Goal: Find specific page/section: Find specific page/section

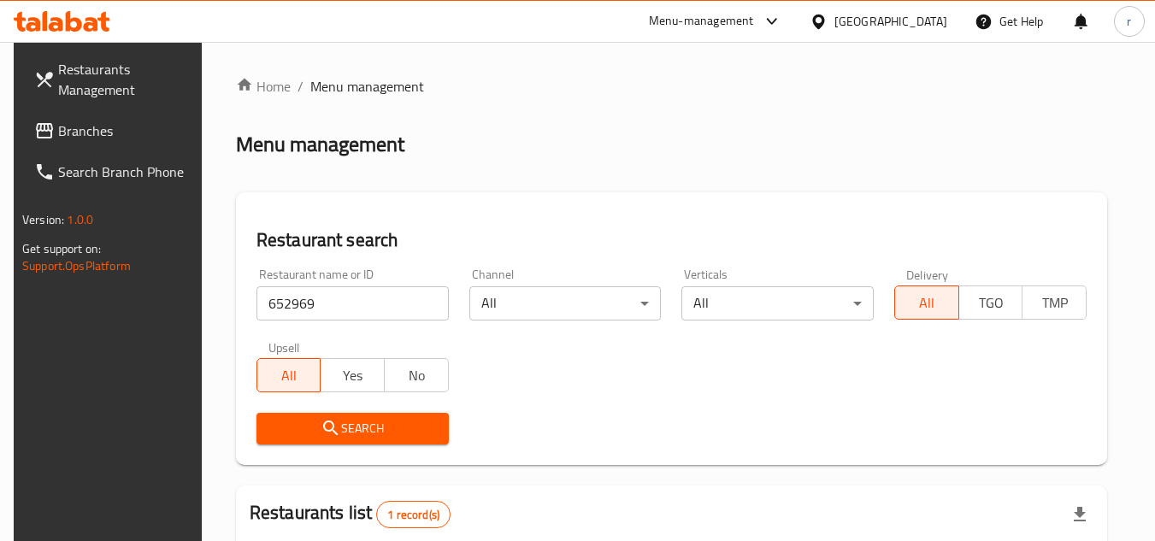
scroll to position [221, 0]
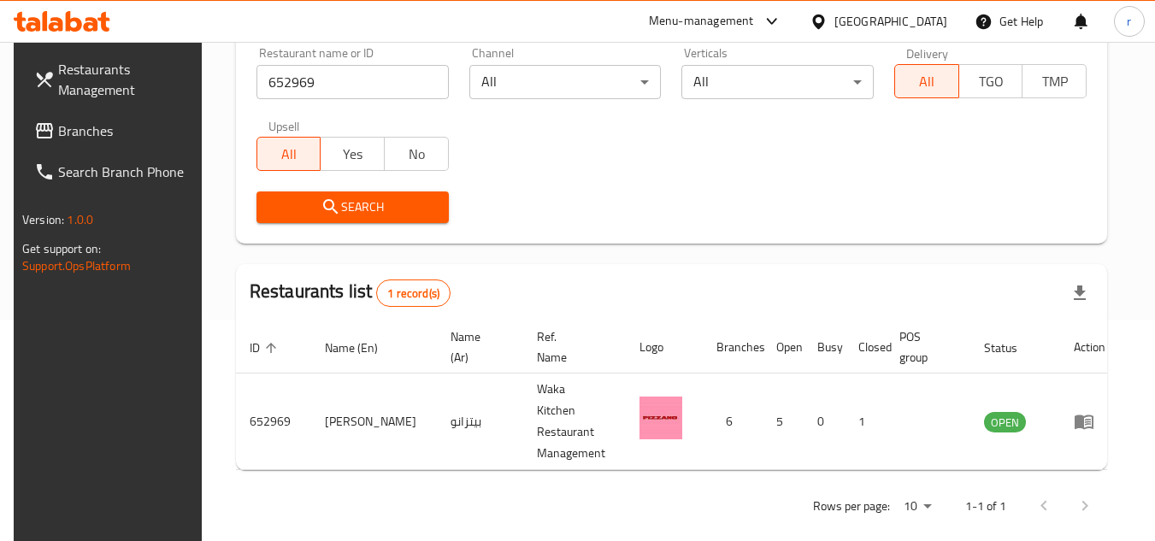
click at [82, 136] on span "Branches" at bounding box center [125, 131] width 135 height 21
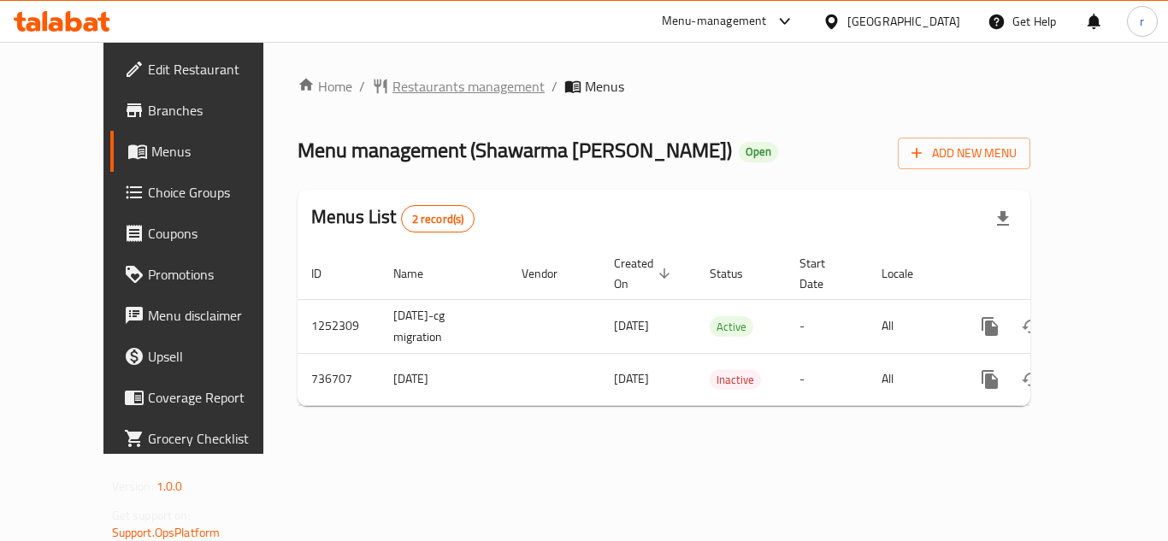
click at [392, 85] on span "Restaurants management" at bounding box center [468, 86] width 152 height 21
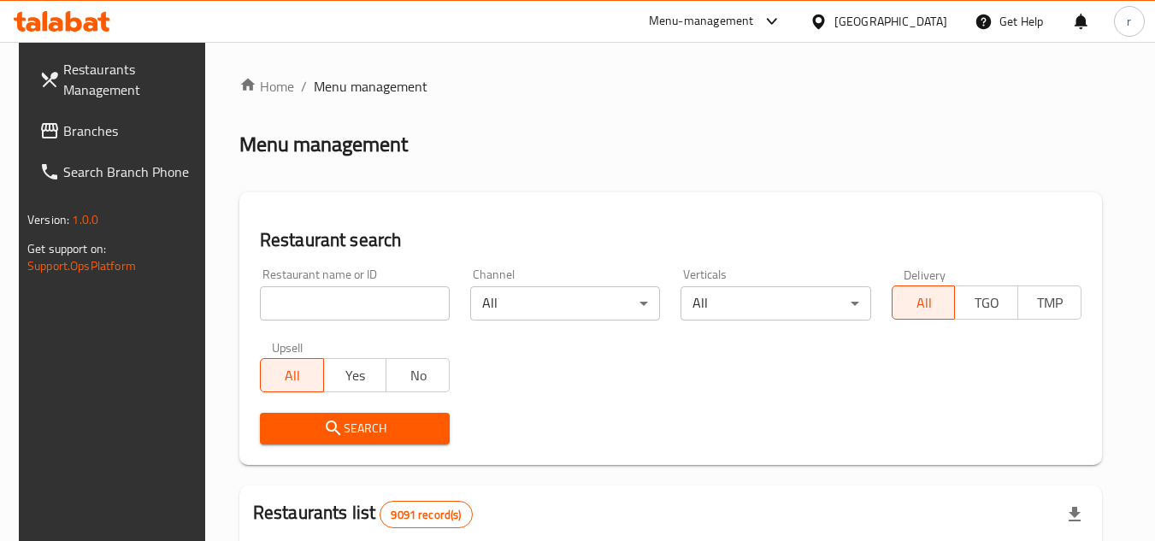
click at [345, 292] on input "search" at bounding box center [355, 303] width 190 height 34
paste input "647417"
type input "647417"
click at [311, 433] on span "Search" at bounding box center [355, 428] width 162 height 21
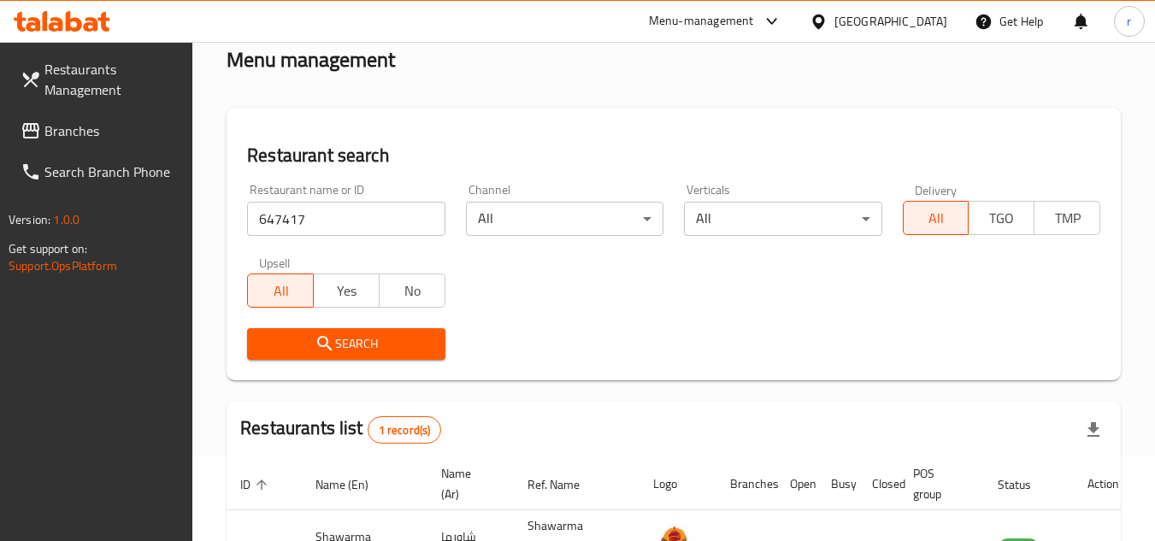
scroll to position [207, 0]
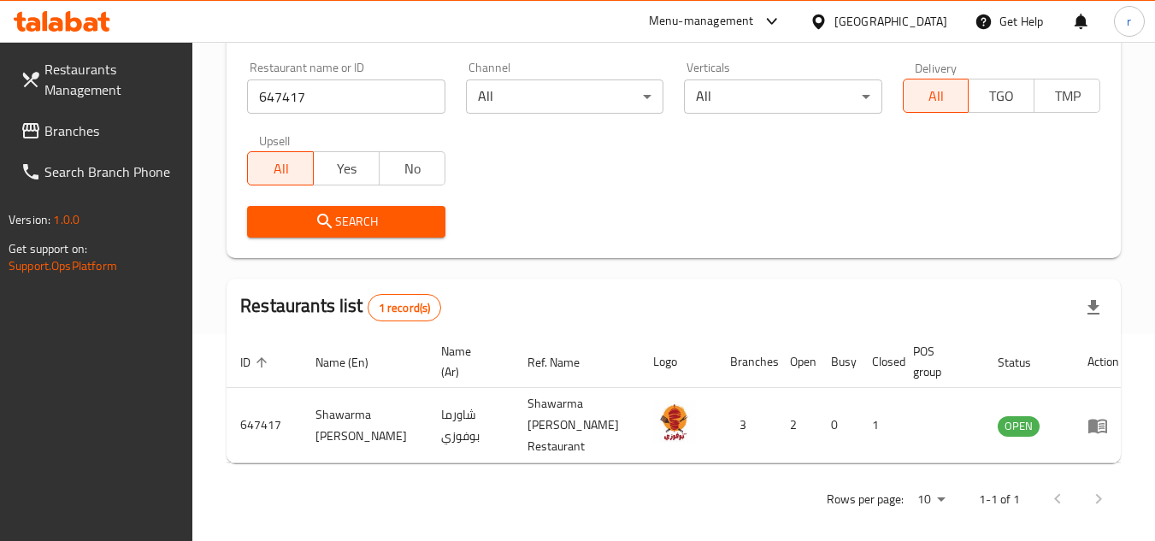
click at [935, 21] on div "[GEOGRAPHIC_DATA]" at bounding box center [890, 21] width 113 height 19
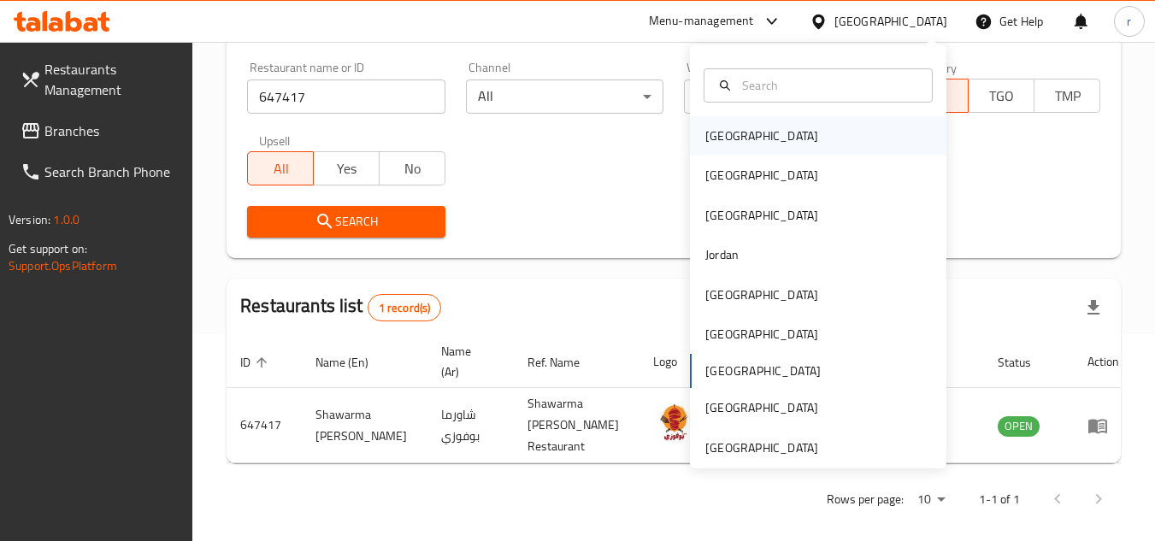
click at [758, 144] on div "[GEOGRAPHIC_DATA]" at bounding box center [818, 135] width 256 height 39
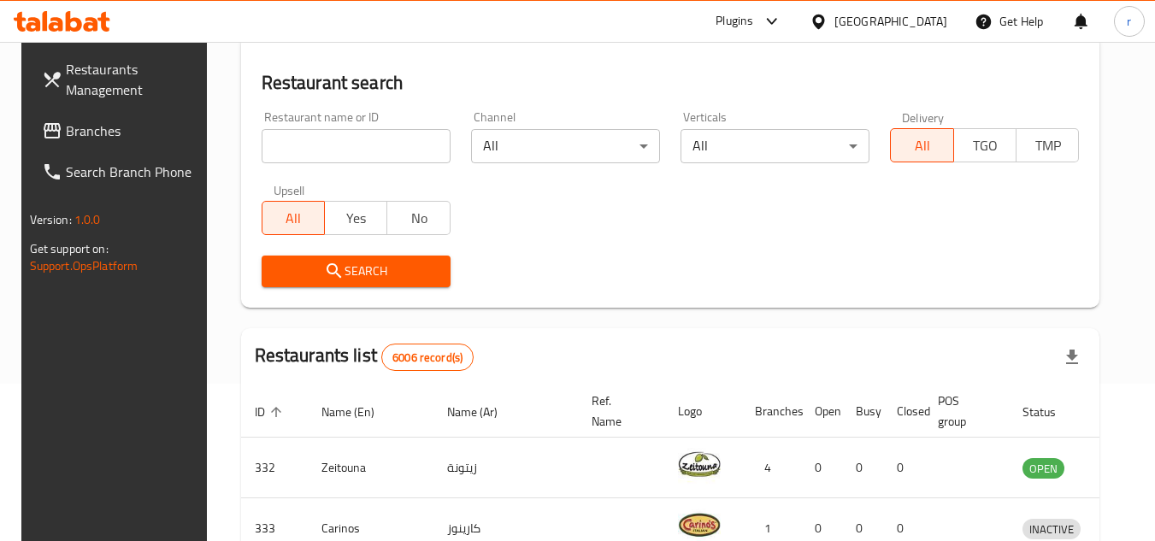
scroll to position [207, 0]
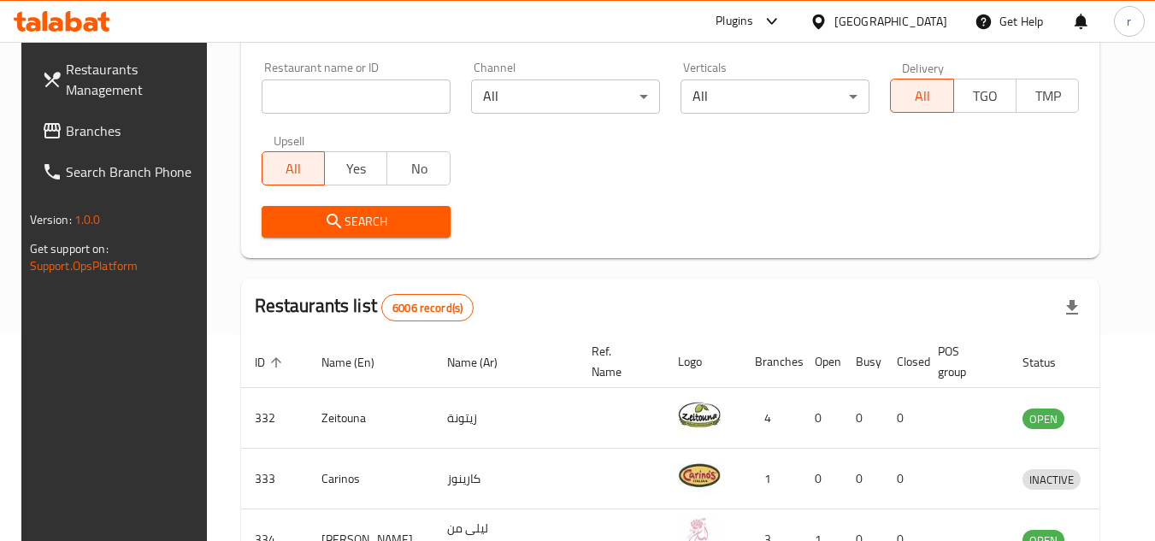
drag, startPoint x: 90, startPoint y: 134, endPoint x: 15, endPoint y: 159, distance: 79.2
click at [90, 134] on span "Branches" at bounding box center [133, 131] width 135 height 21
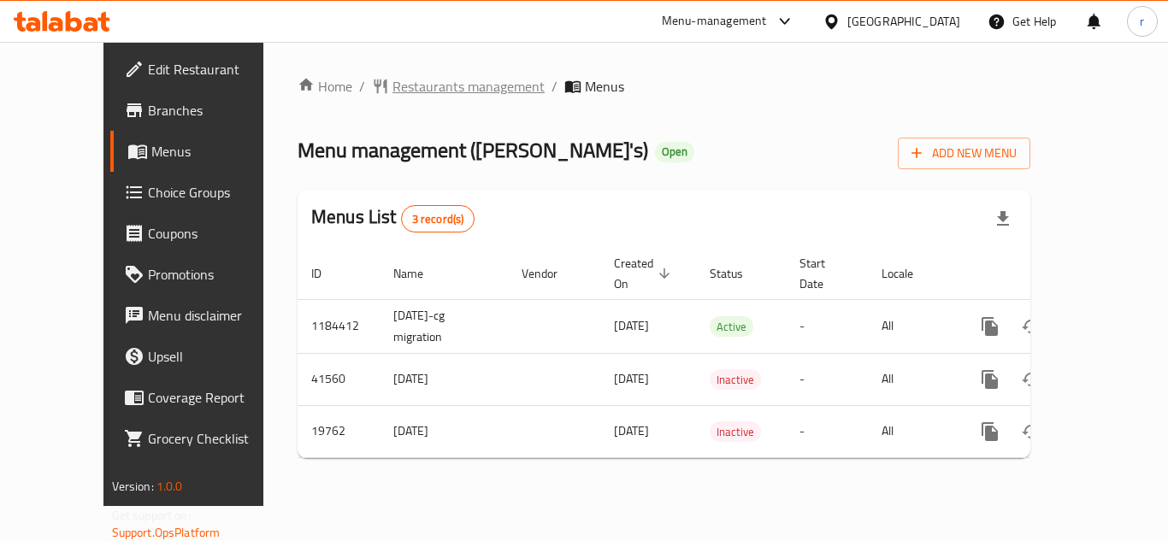
click at [394, 97] on span "Restaurants management" at bounding box center [468, 86] width 152 height 21
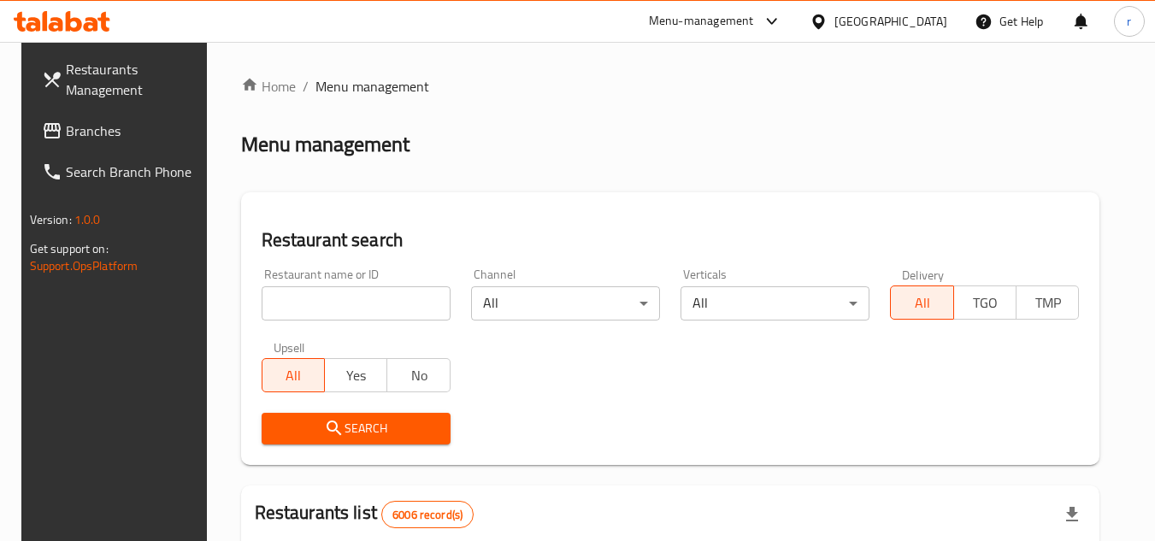
click at [322, 307] on input "search" at bounding box center [356, 303] width 189 height 34
paste input "10548"
type input "10548"
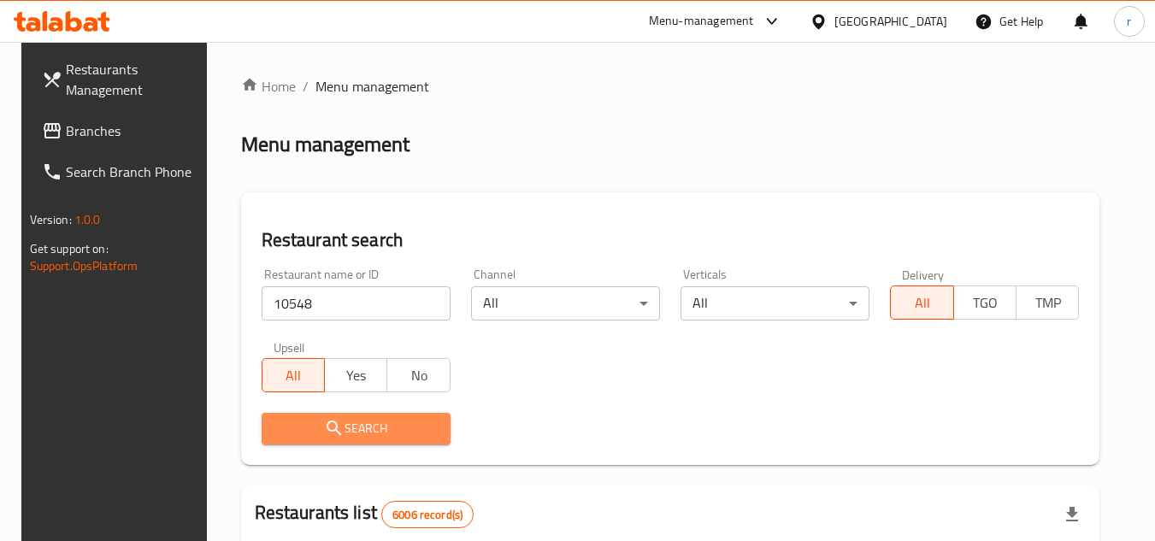
click at [353, 416] on button "Search" at bounding box center [356, 429] width 189 height 32
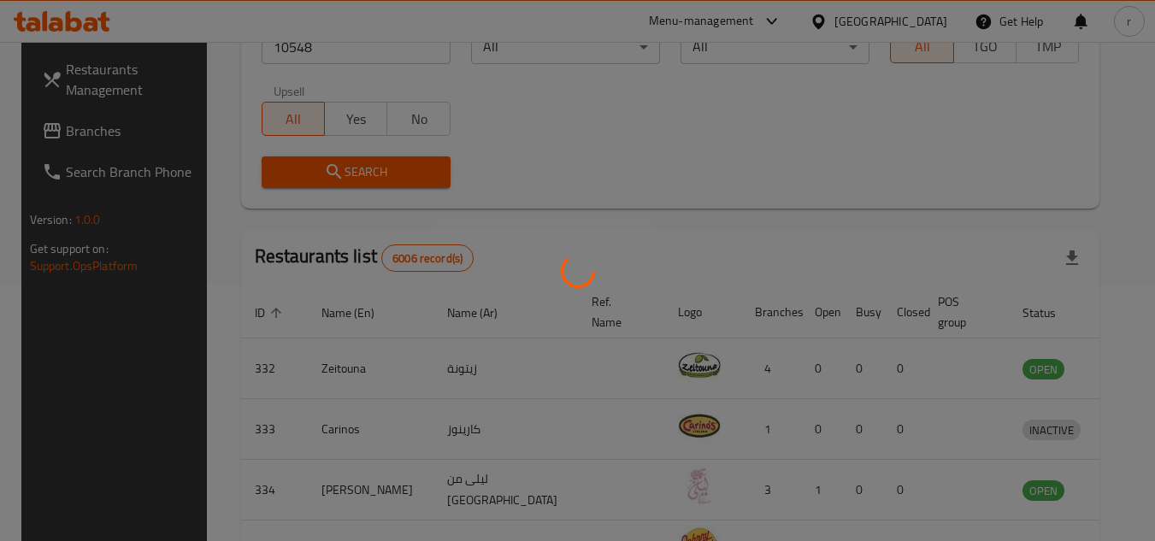
scroll to position [207, 0]
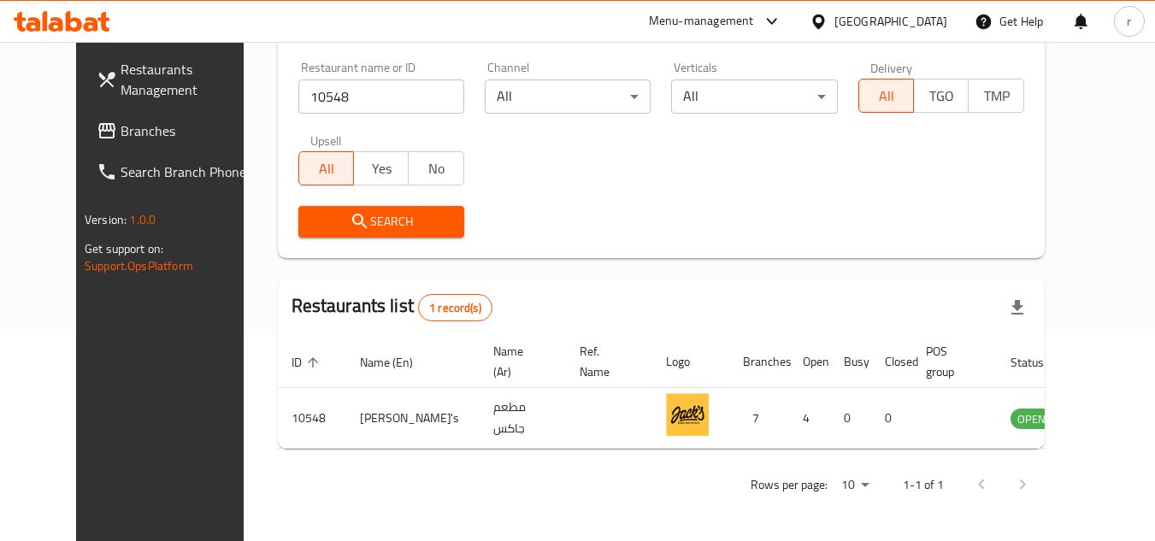
click at [911, 19] on div "Bahrain" at bounding box center [890, 21] width 113 height 19
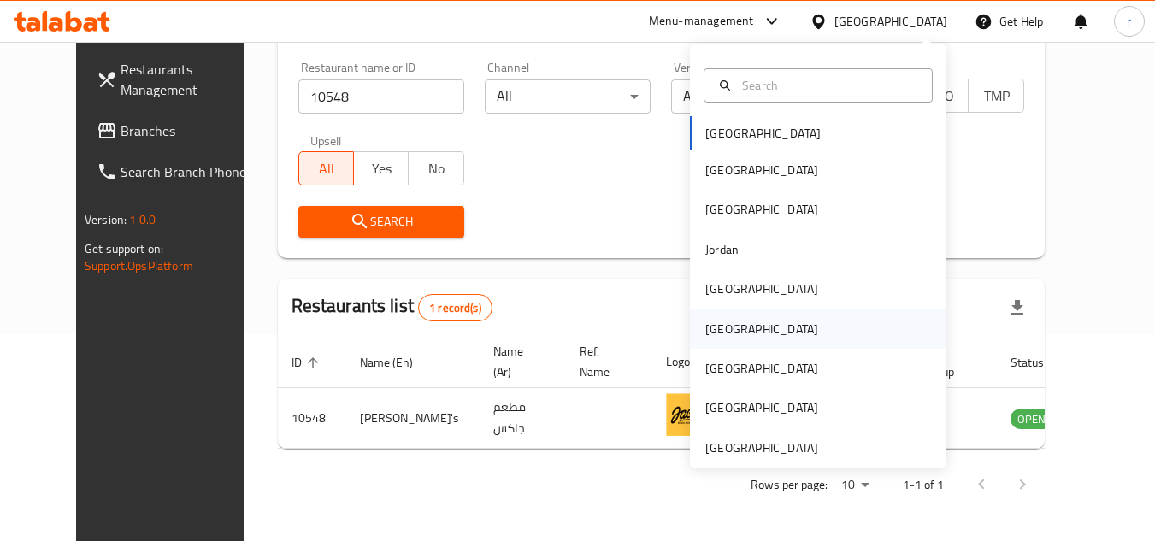
click at [761, 334] on div "[GEOGRAPHIC_DATA]" at bounding box center [818, 328] width 256 height 39
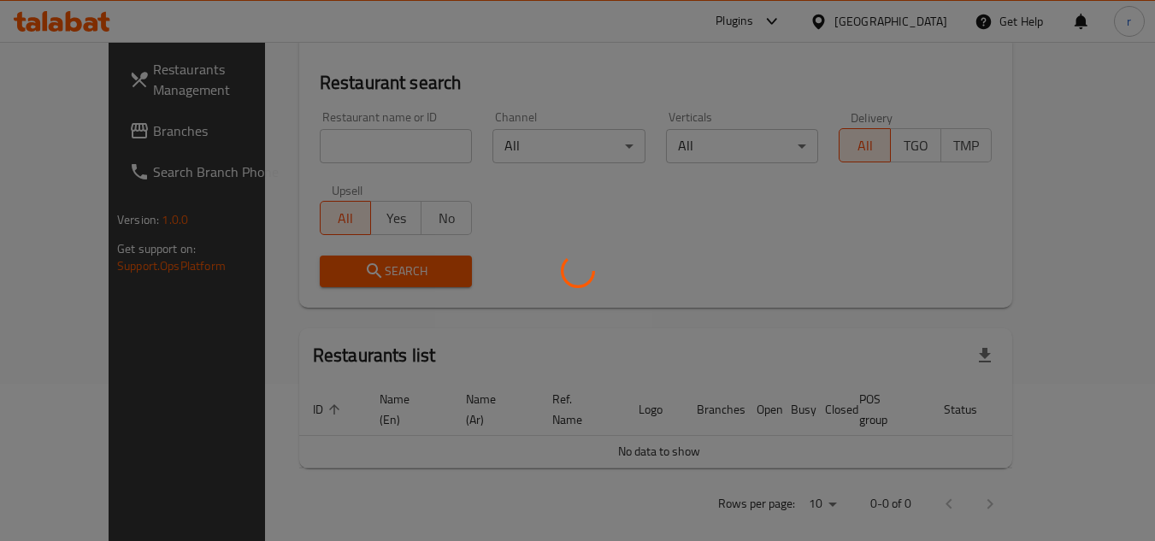
scroll to position [207, 0]
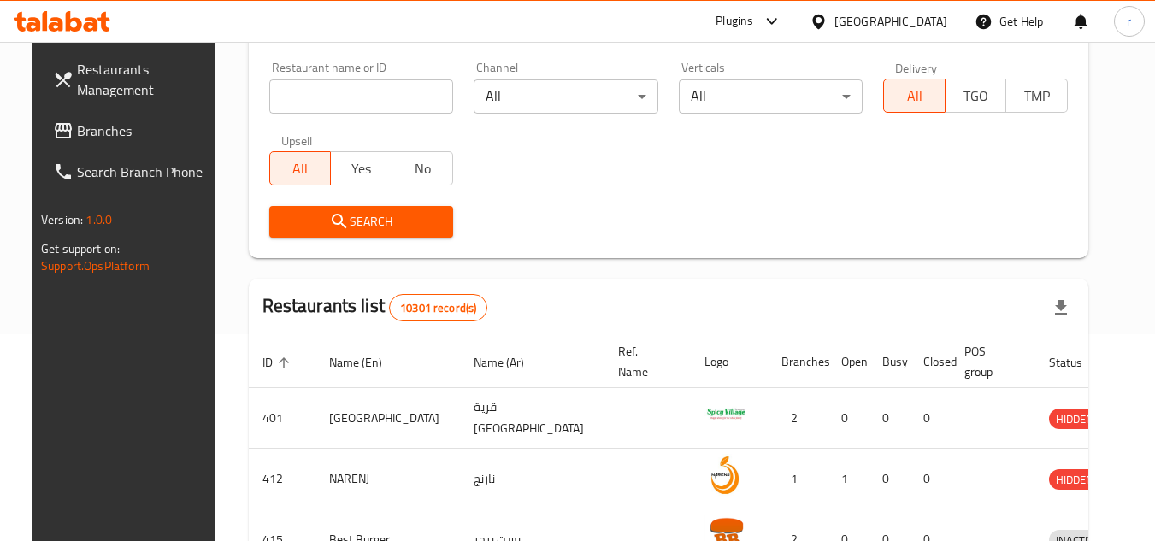
click at [89, 134] on span "Branches" at bounding box center [144, 131] width 135 height 21
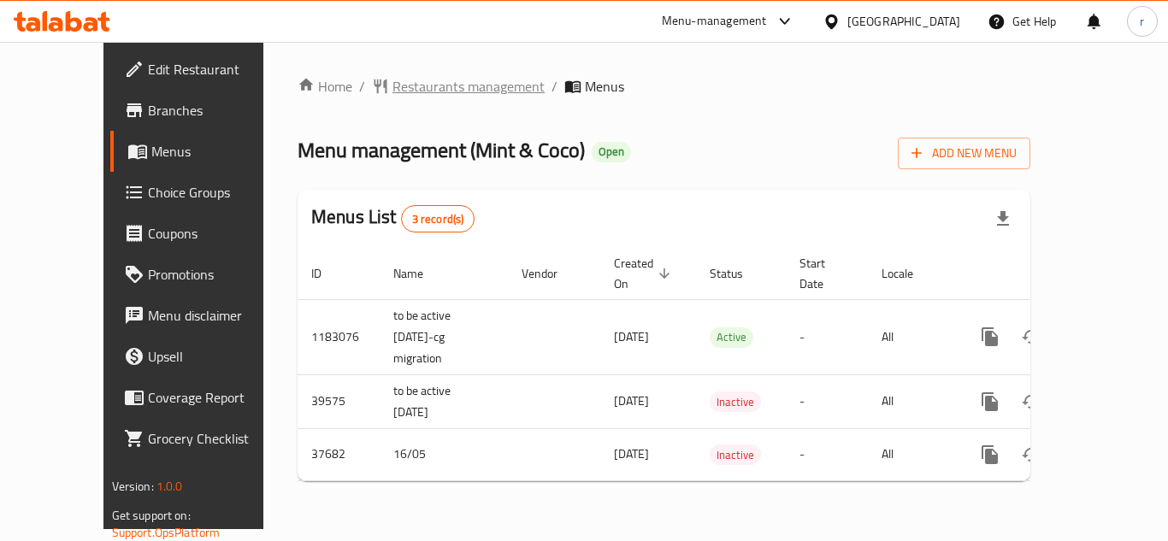
click at [428, 80] on span "Restaurants management" at bounding box center [468, 86] width 152 height 21
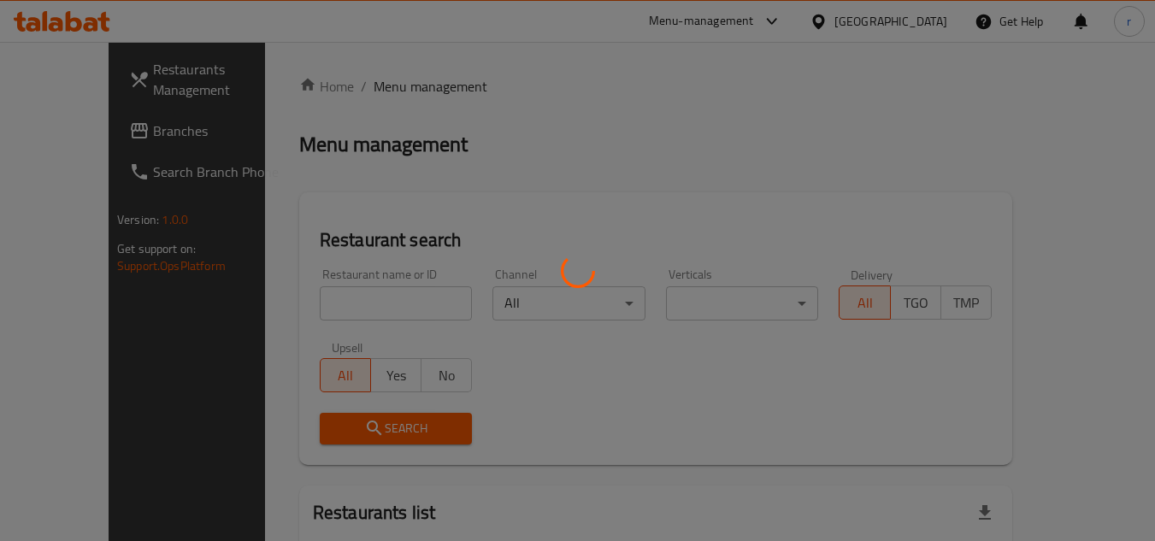
drag, startPoint x: 357, startPoint y: 316, endPoint x: 352, endPoint y: 303, distance: 14.6
click at [357, 316] on div at bounding box center [577, 270] width 1155 height 541
click at [335, 277] on div at bounding box center [577, 270] width 1155 height 541
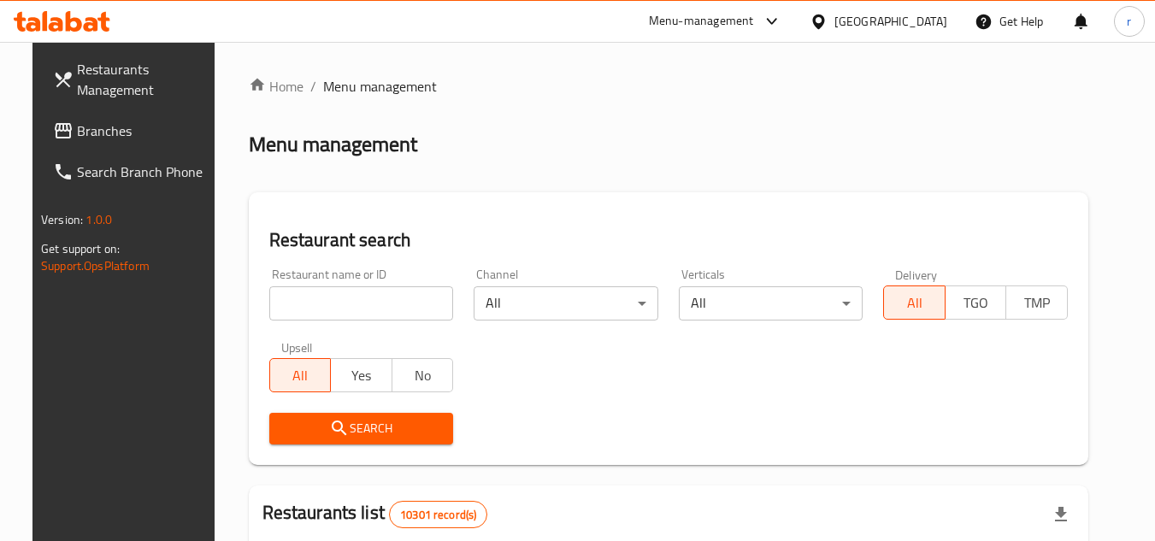
click at [334, 300] on input "search" at bounding box center [361, 303] width 185 height 34
paste input "19507"
type input "19507"
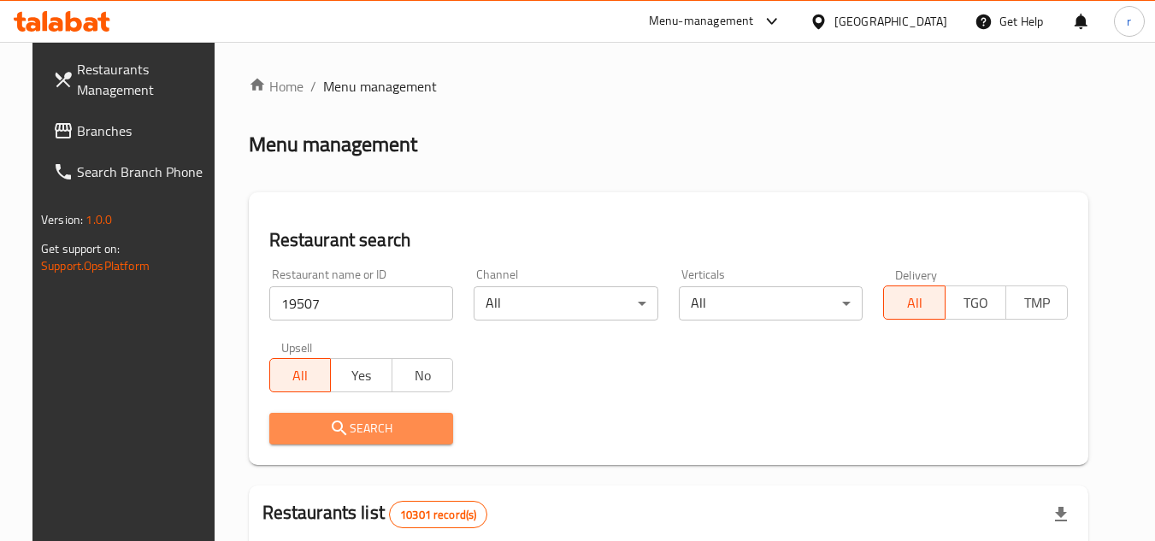
click at [305, 414] on button "Search" at bounding box center [361, 429] width 185 height 32
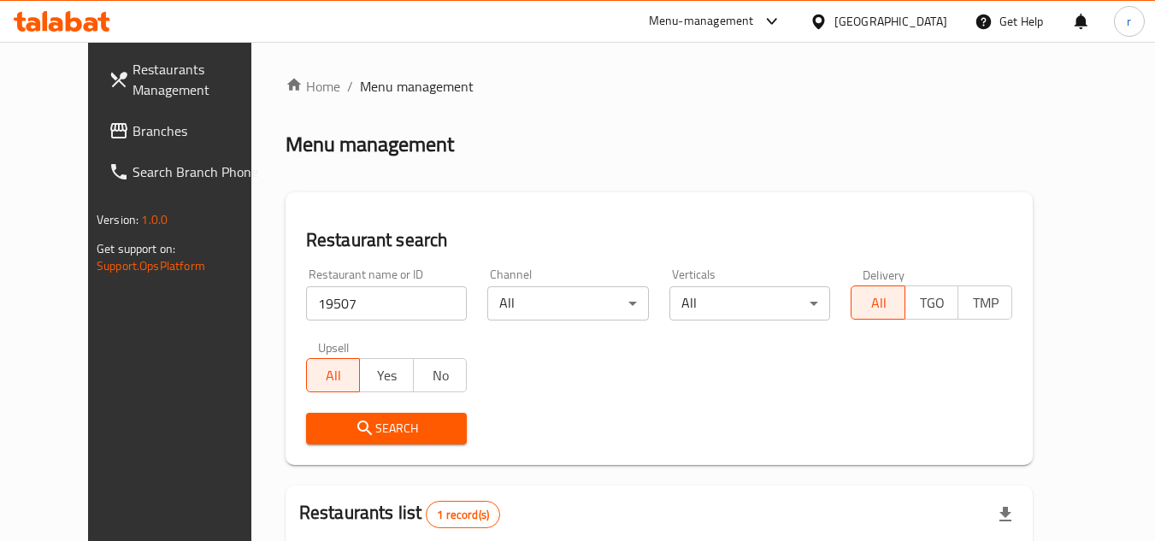
scroll to position [207, 0]
